Goal: Information Seeking & Learning: Learn about a topic

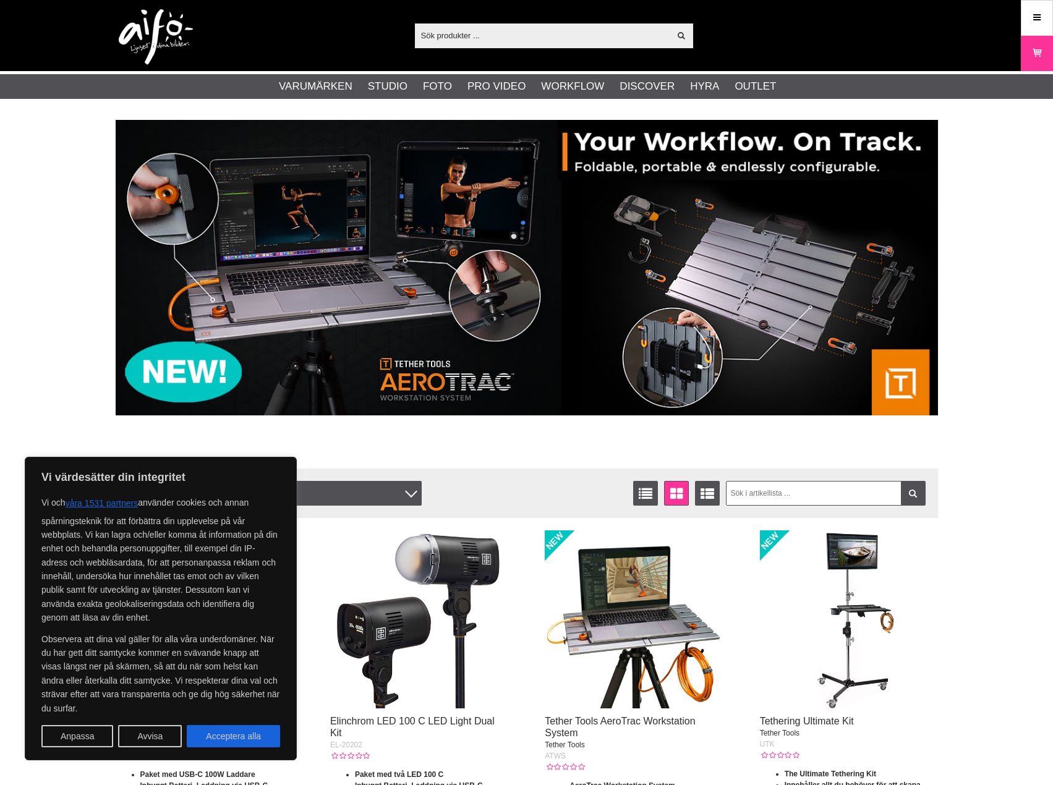
click at [489, 43] on input "text" at bounding box center [542, 35] width 255 height 19
click at [528, 49] on div "Visa alla Artiklar Kategorier av artiklar Din sökning på gav inga träffar. Var …" at bounding box center [526, 35] width 841 height 71
click at [520, 30] on input "text" at bounding box center [542, 35] width 255 height 19
drag, startPoint x: 520, startPoint y: 30, endPoint x: 515, endPoint y: 36, distance: 8.4
click at [515, 36] on input "text" at bounding box center [542, 35] width 255 height 19
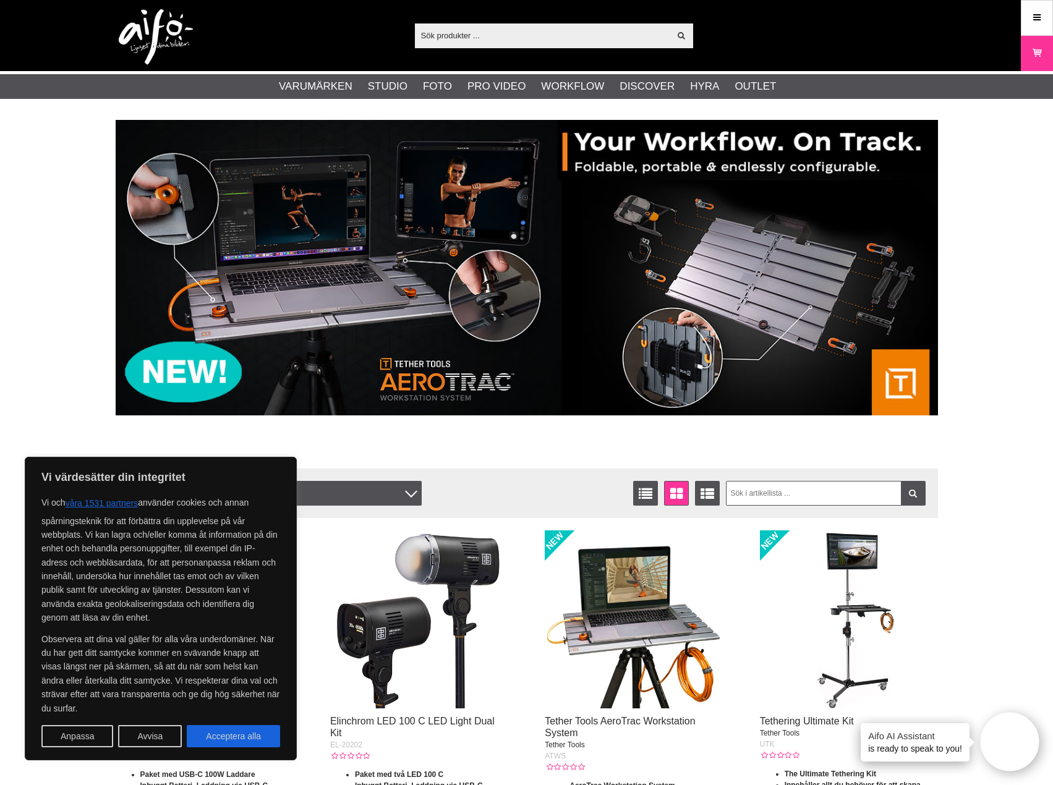
click at [515, 36] on input "text" at bounding box center [542, 35] width 255 height 19
drag, startPoint x: 428, startPoint y: 33, endPoint x: 535, endPoint y: 32, distance: 107.0
click at [428, 33] on input "text" at bounding box center [542, 35] width 255 height 19
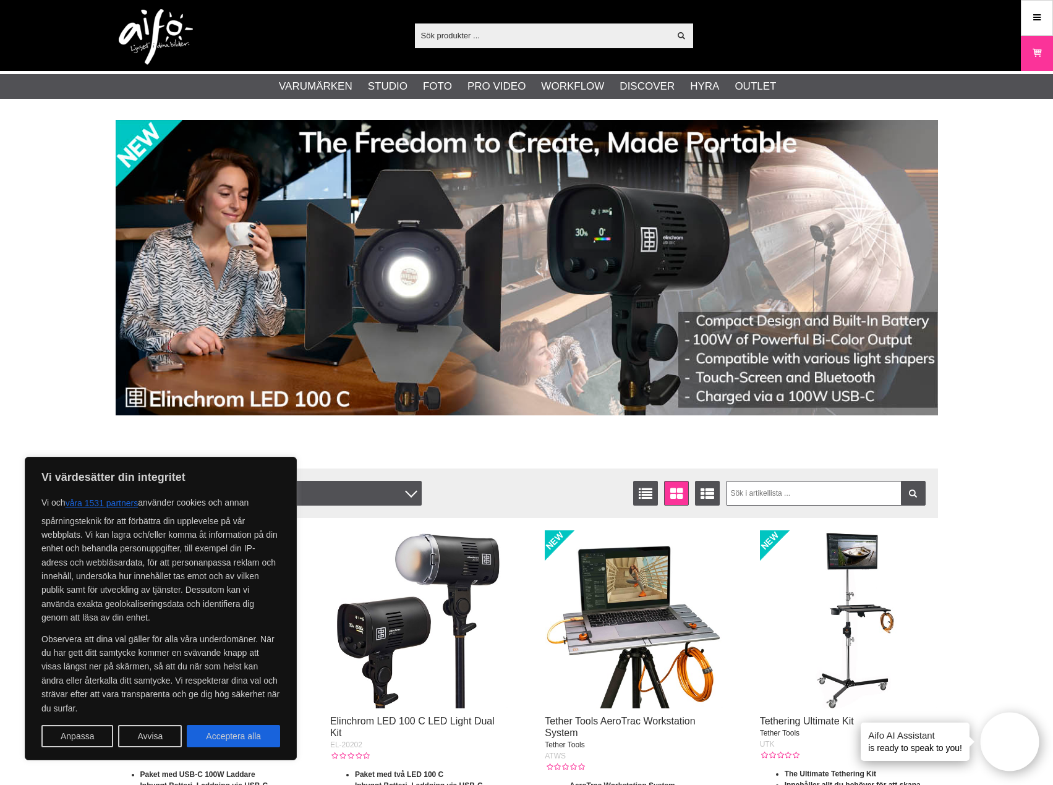
click at [473, 38] on input "text" at bounding box center [542, 35] width 255 height 19
click at [248, 737] on button "Acceptera alla" at bounding box center [233, 736] width 93 height 22
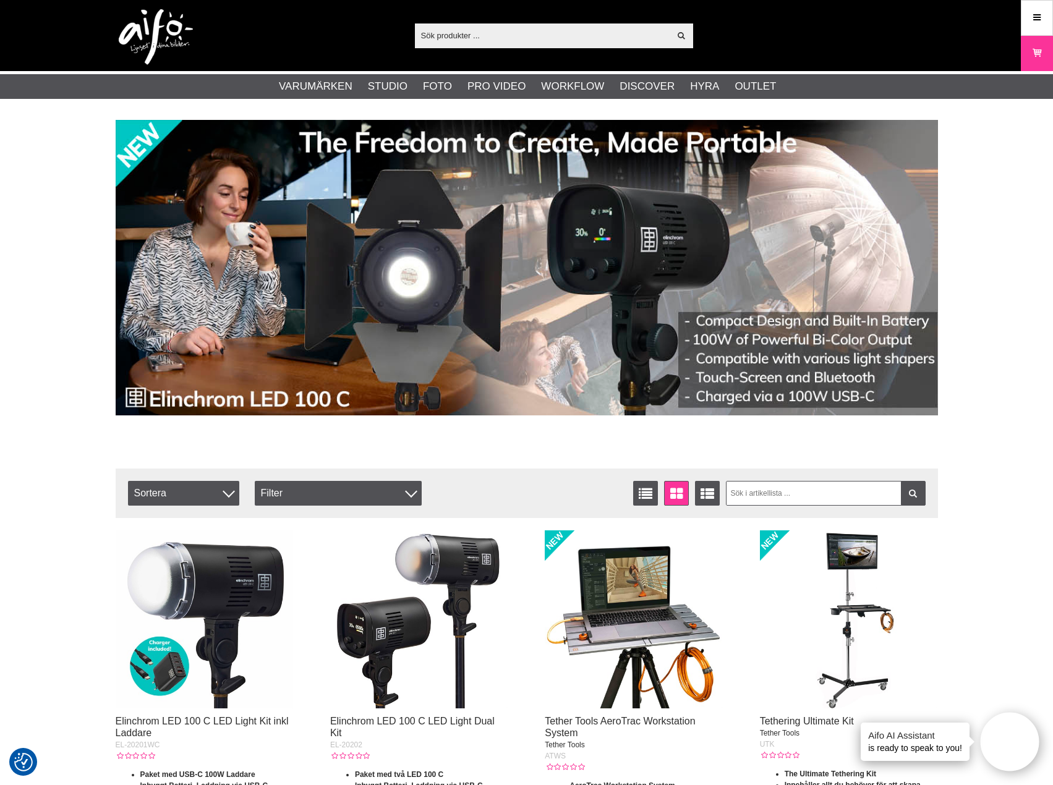
checkbox input "true"
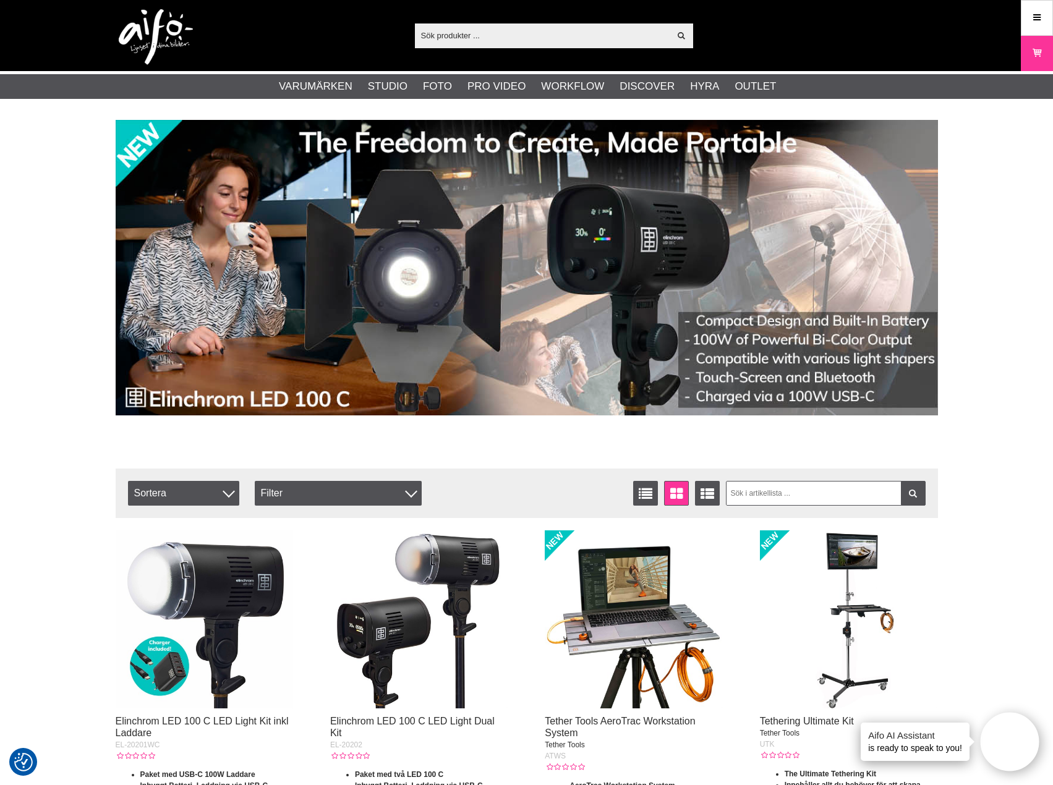
click at [547, 30] on input "text" at bounding box center [542, 35] width 255 height 19
click at [536, 37] on input "text" at bounding box center [542, 35] width 255 height 19
paste input "4012240010363"
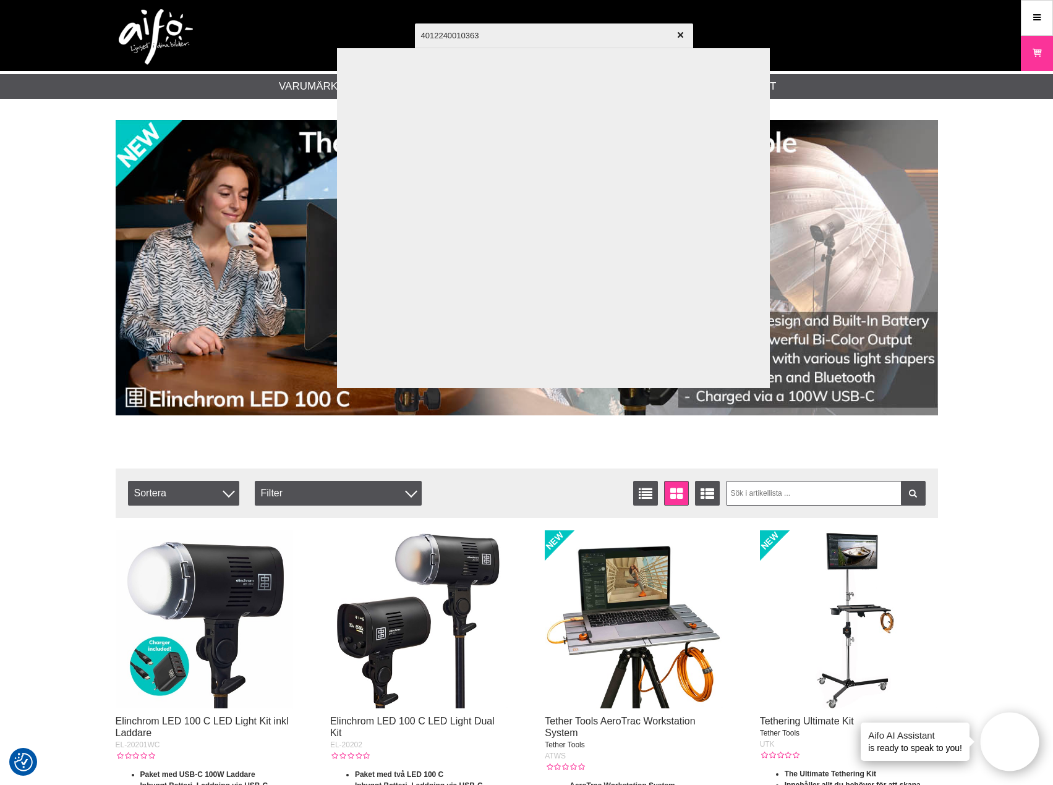
click at [536, 37] on input "4012240010363" at bounding box center [554, 35] width 278 height 43
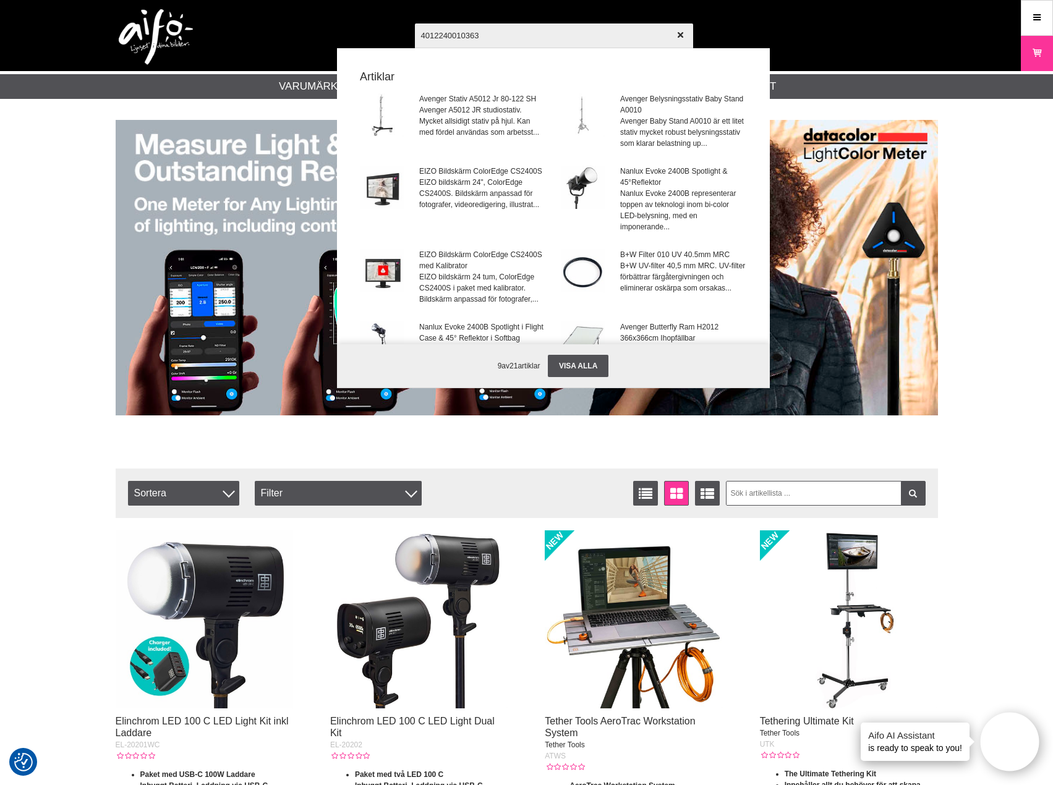
click at [520, 30] on input "4012240010363" at bounding box center [554, 35] width 278 height 43
paste input "Cinefilter ND 0.6 4x5.65""
type input "Cinefilter ND 0.6 4x5.65""
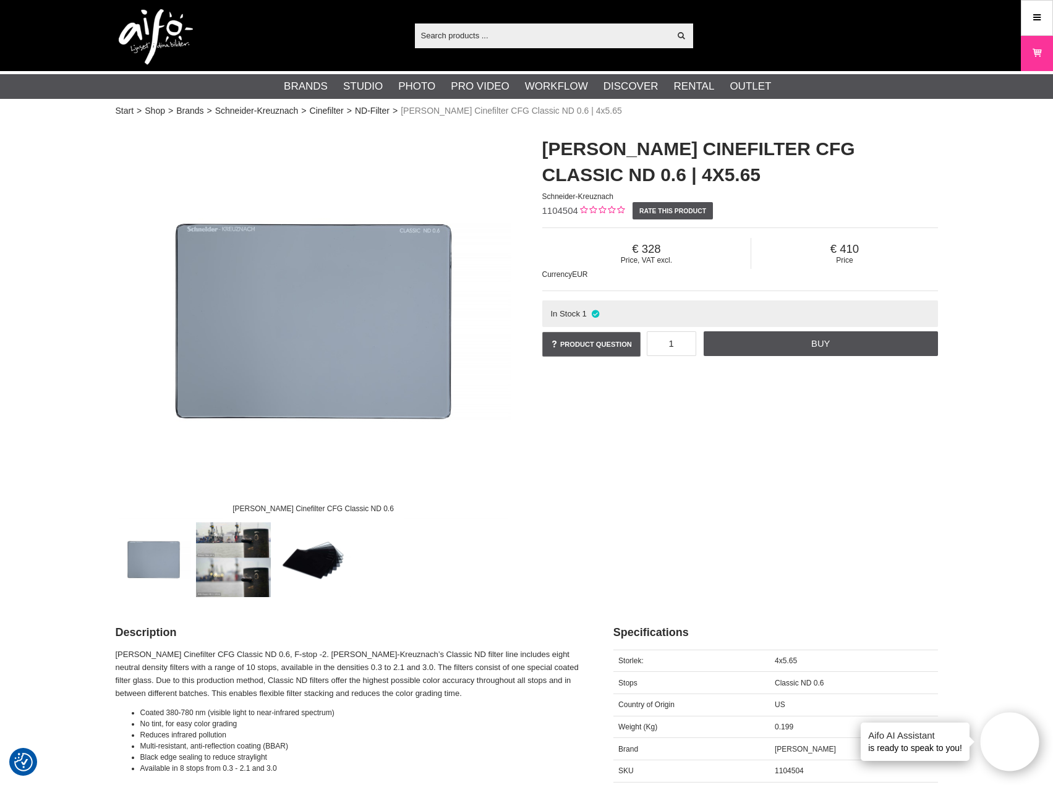
click at [283, 293] on img at bounding box center [314, 322] width 396 height 396
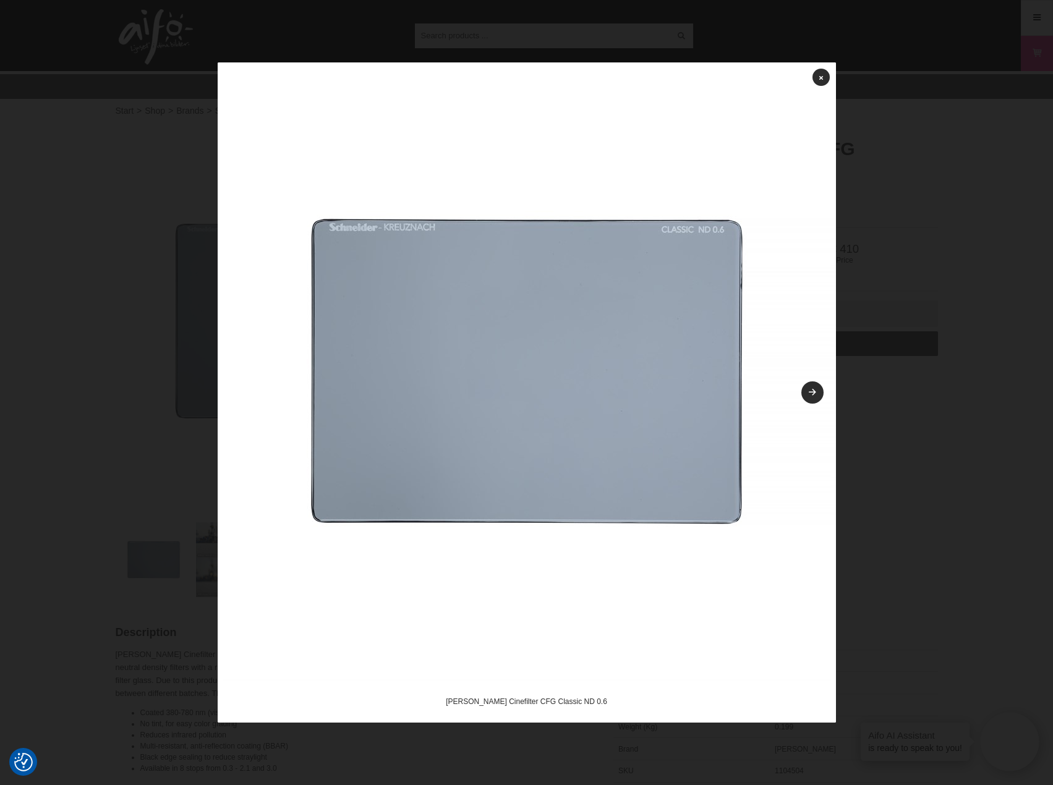
drag, startPoint x: 565, startPoint y: 169, endPoint x: 729, endPoint y: 89, distance: 182.3
click at [565, 169] on img at bounding box center [527, 371] width 618 height 618
click at [818, 77] on link at bounding box center [821, 77] width 17 height 17
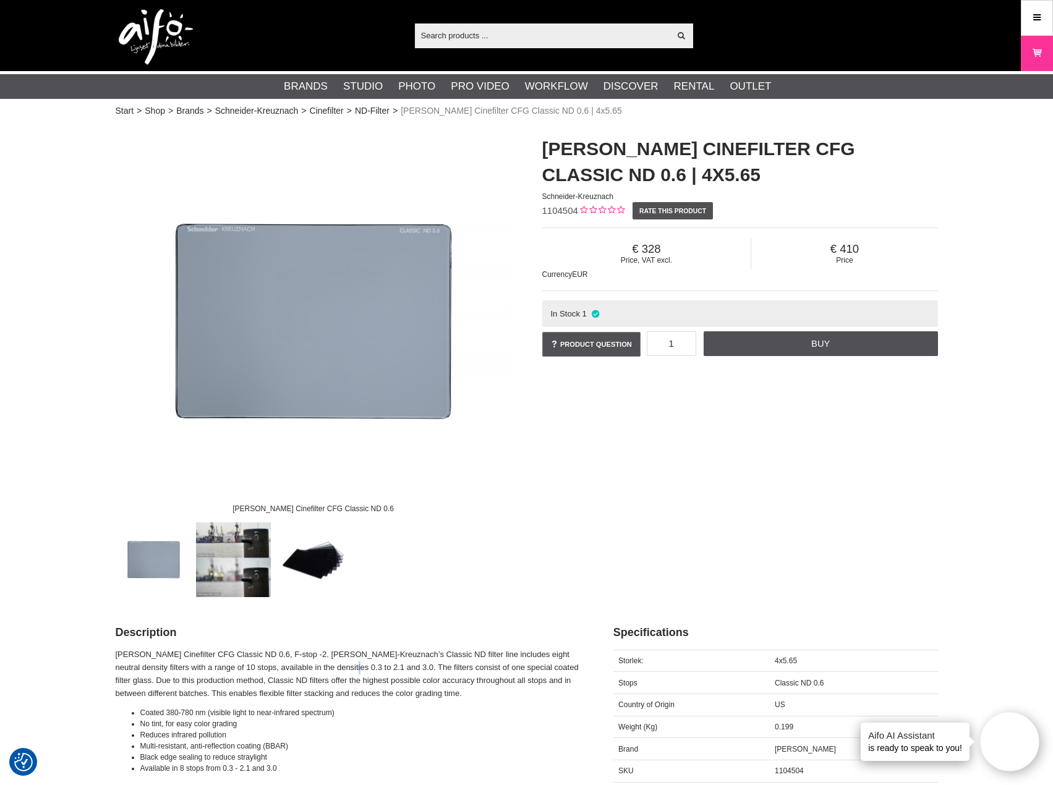
click at [332, 669] on p "Schneider Cinefilter CFG Classic ND 0.6, F-stop -2. Schneider-Kreuznach’s Class…" at bounding box center [349, 674] width 467 height 51
drag, startPoint x: 332, startPoint y: 711, endPoint x: 340, endPoint y: 758, distance: 47.7
click at [340, 758] on ul "Coated 380-780 nm (visible light to near-infrared spectrum) No tint, for easy c…" at bounding box center [349, 741] width 467 height 67
